Goal: Information Seeking & Learning: Learn about a topic

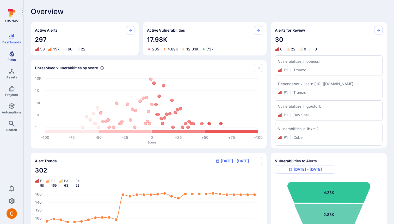
click at [5, 57] on link "Risks" at bounding box center [11, 55] width 23 height 15
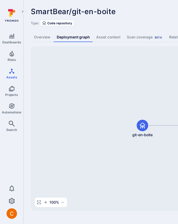
click at [149, 15] on div "SmartBear/git-en-boite ... Show more" at bounding box center [162, 11] width 263 height 8
click at [148, 15] on div "SmartBear/git-en-boite ... Show more" at bounding box center [162, 11] width 263 height 8
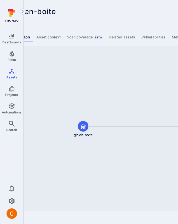
scroll to position [0, 71]
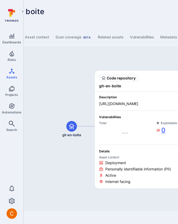
click at [164, 128] on link "0" at bounding box center [160, 129] width 9 height 8
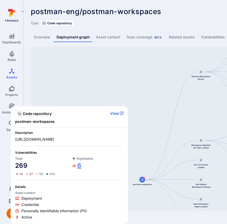
click at [79, 165] on link "6" at bounding box center [76, 165] width 9 height 8
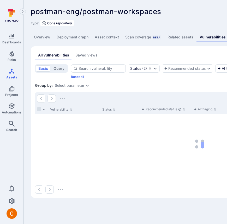
scroll to position [0, 8]
